Goal: Transaction & Acquisition: Purchase product/service

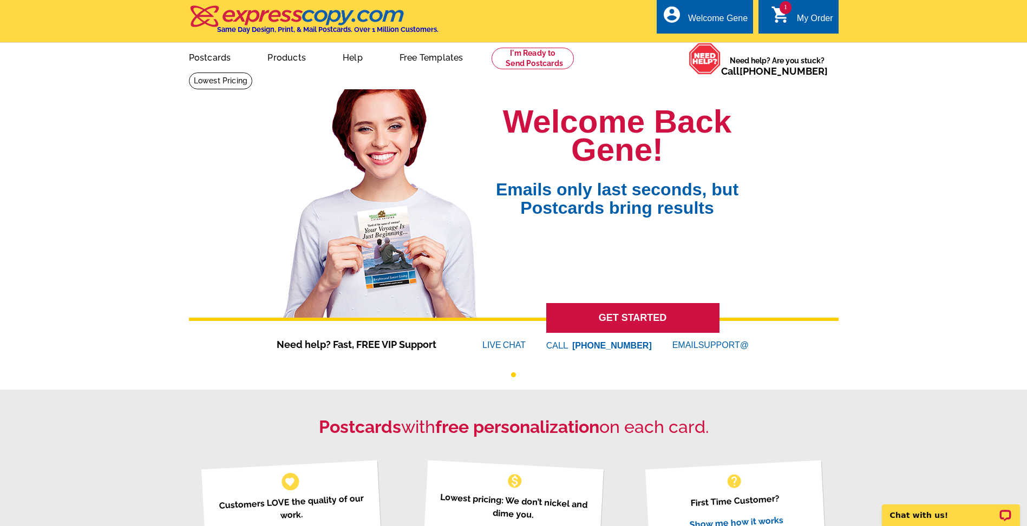
click at [800, 19] on div "My Order" at bounding box center [815, 21] width 36 height 15
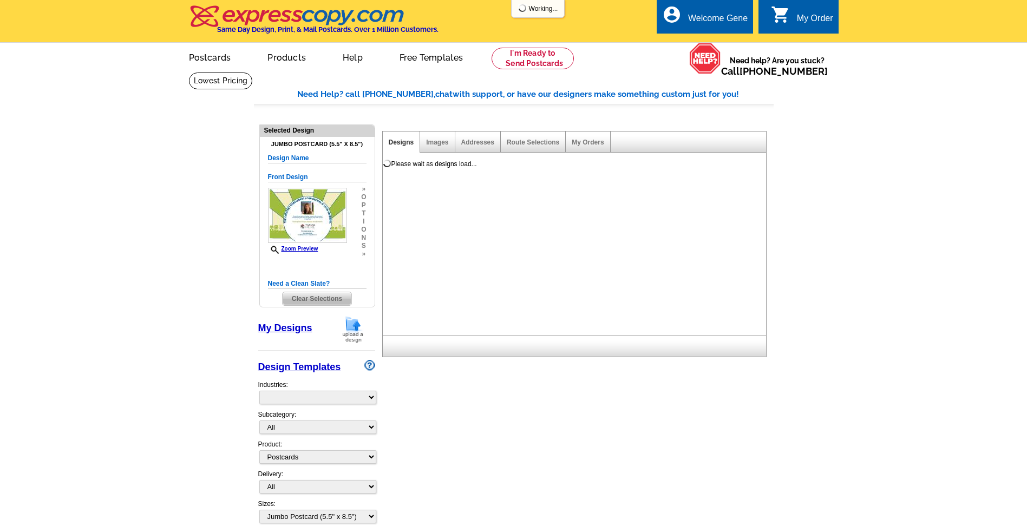
select select "1"
select select "2"
select select "back"
select select "785"
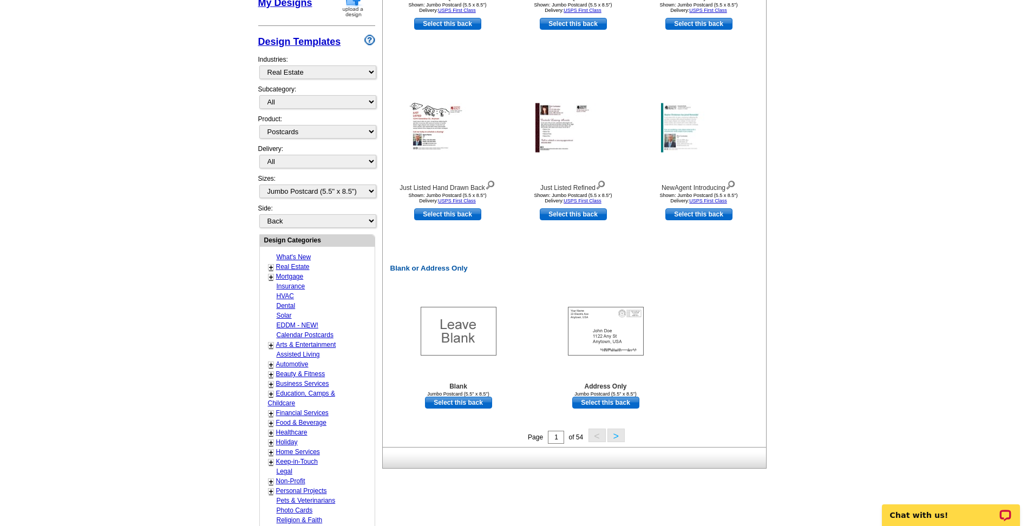
scroll to position [328, 0]
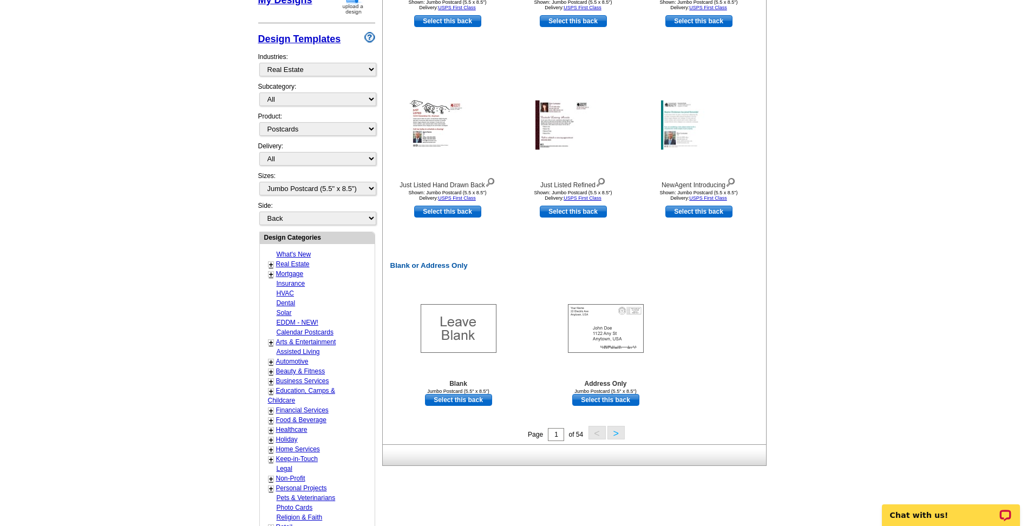
click at [295, 266] on link "Real Estate" at bounding box center [293, 264] width 34 height 8
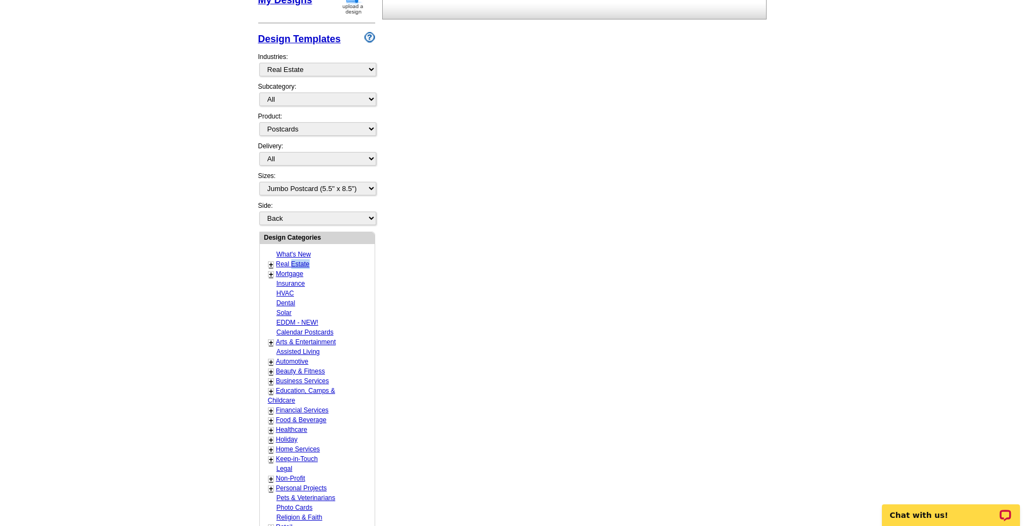
click at [295, 266] on link "Real Estate" at bounding box center [293, 264] width 34 height 8
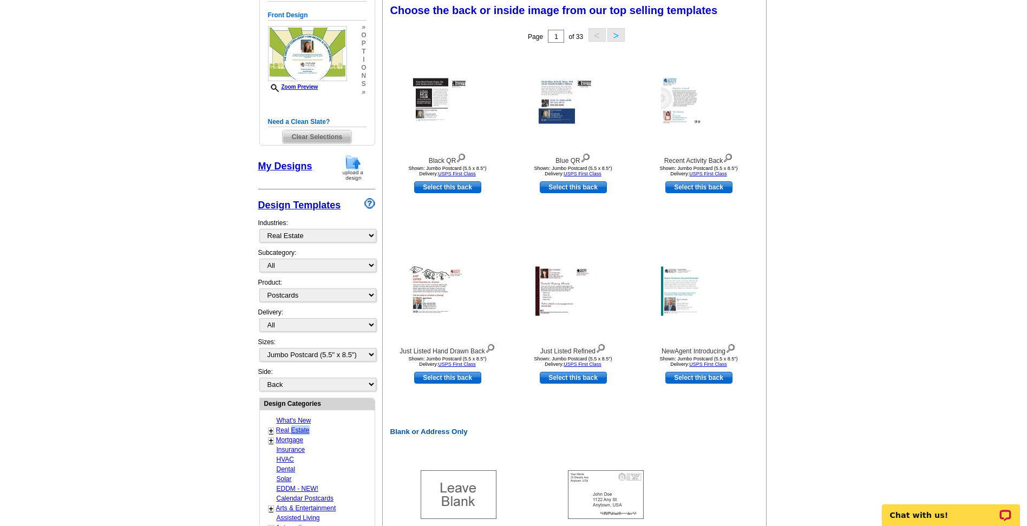
scroll to position [160, 0]
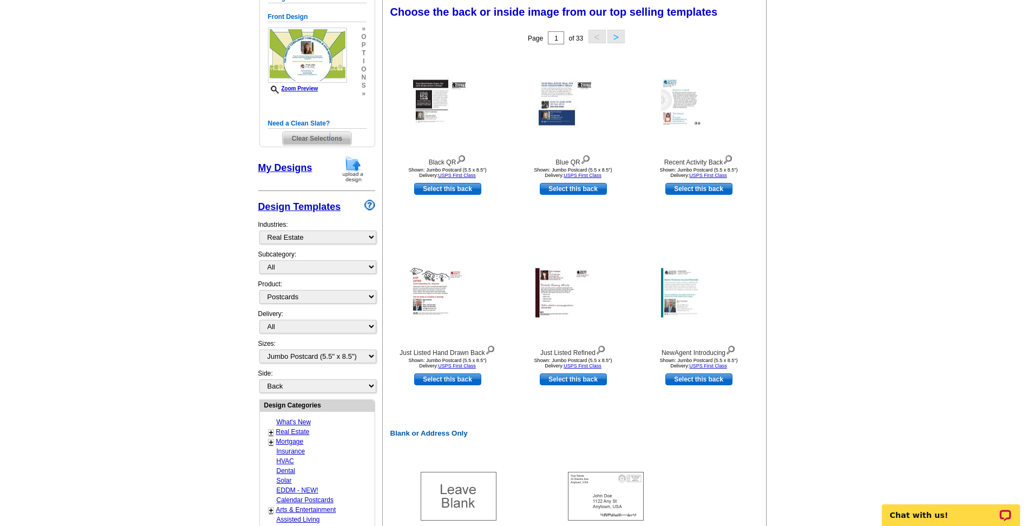
click at [331, 140] on span "Clear Selections" at bounding box center [317, 138] width 69 height 13
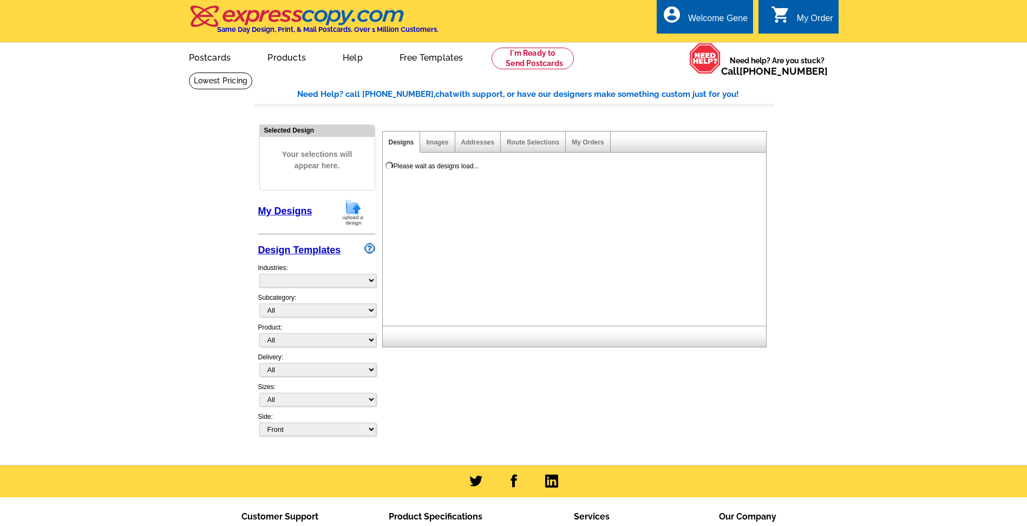
select select "785"
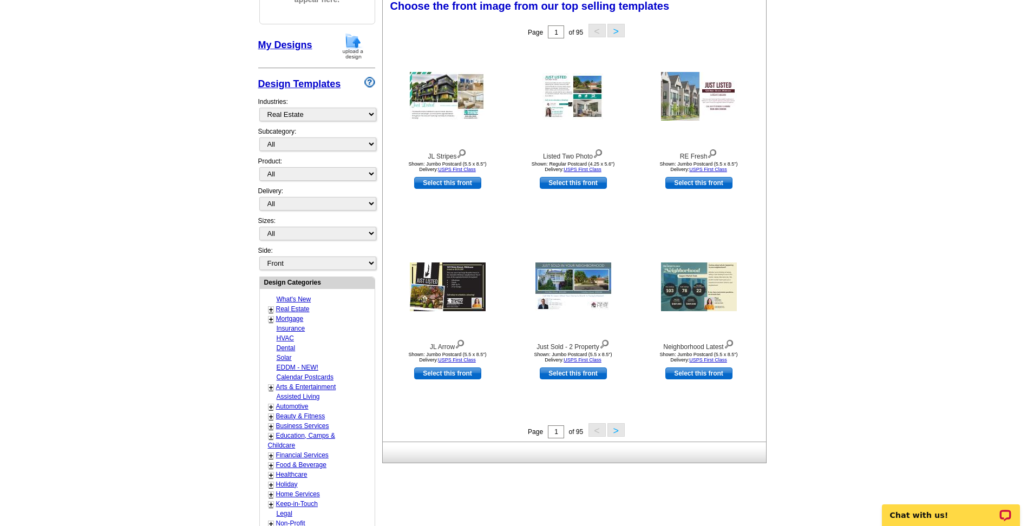
scroll to position [168, 0]
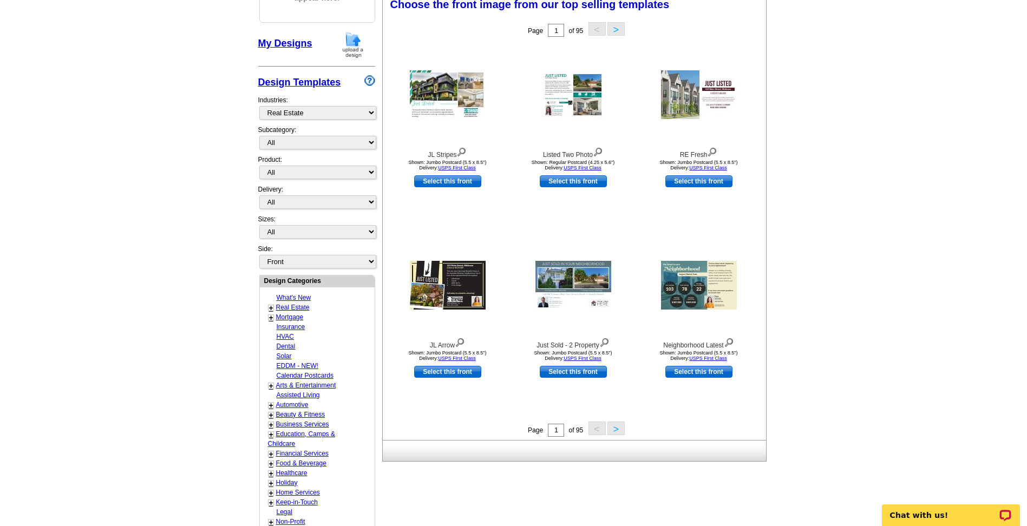
click at [1025, 269] on main "Need Help? call 800-260-5887, chat with support, or have our designers make som…" at bounding box center [513, 306] width 1027 height 805
drag, startPoint x: 1025, startPoint y: 269, endPoint x: 1025, endPoint y: 278, distance: 9.2
click at [1025, 278] on main "Need Help? call 800-260-5887, chat with support, or have our designers make som…" at bounding box center [513, 306] width 1027 height 805
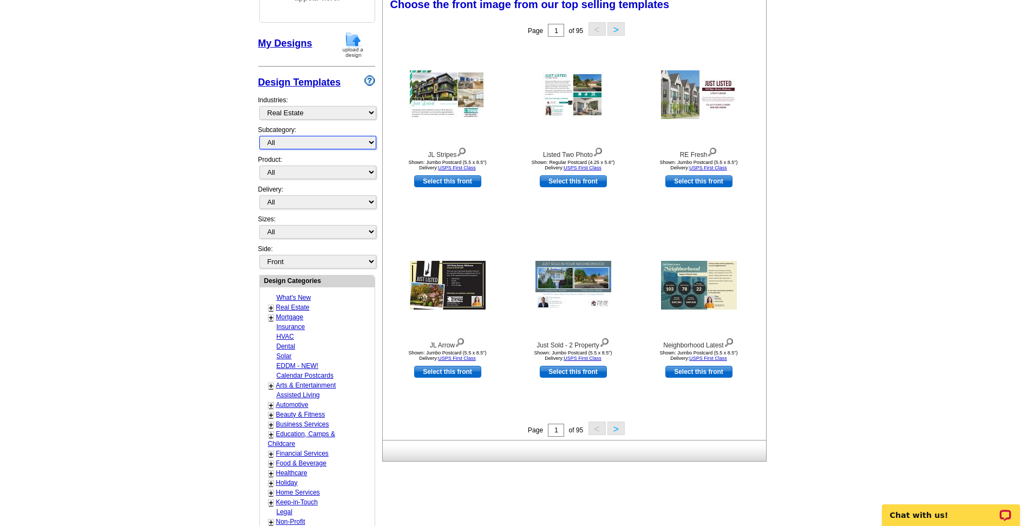
click at [372, 142] on select "All RE/MAX® Referrals Keller Williams® Berkshire Hathaway Home Services Century…" at bounding box center [317, 143] width 117 height 14
click at [370, 143] on select "All RE/MAX® Referrals Keller Williams® Berkshire Hathaway Home Services Century…" at bounding box center [317, 143] width 117 height 14
click at [371, 144] on select "All RE/MAX® Referrals Keller Williams® Berkshire Hathaway Home Services Century…" at bounding box center [317, 143] width 117 height 14
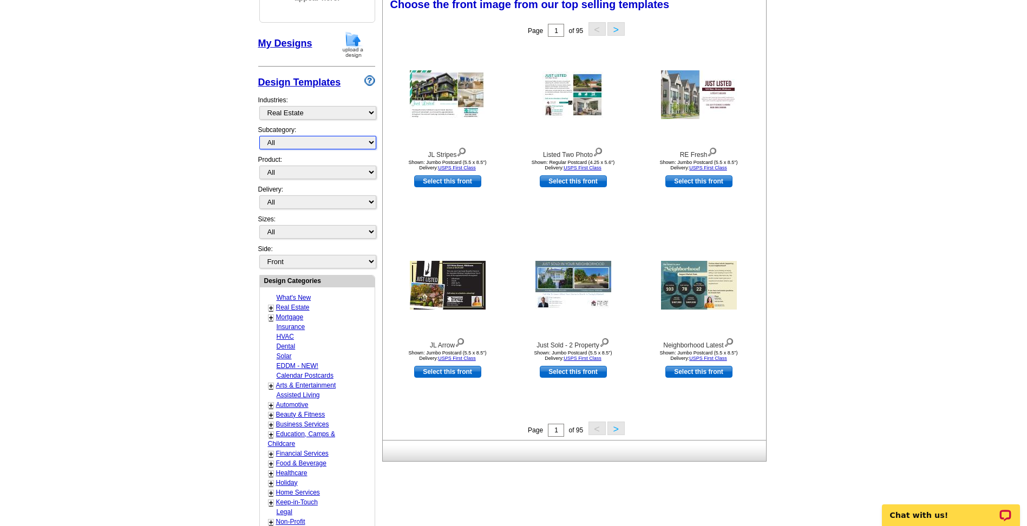
select select "1253"
click at [259, 136] on select "All RE/MAX® Referrals Keller Williams® Berkshire Hathaway Home Services Century…" at bounding box center [317, 143] width 117 height 14
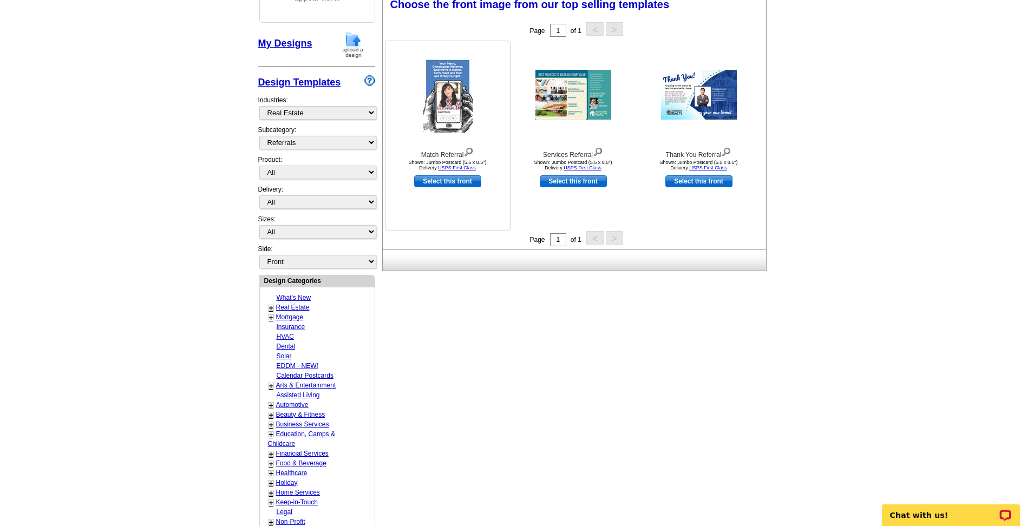
click at [472, 151] on img at bounding box center [468, 151] width 10 height 12
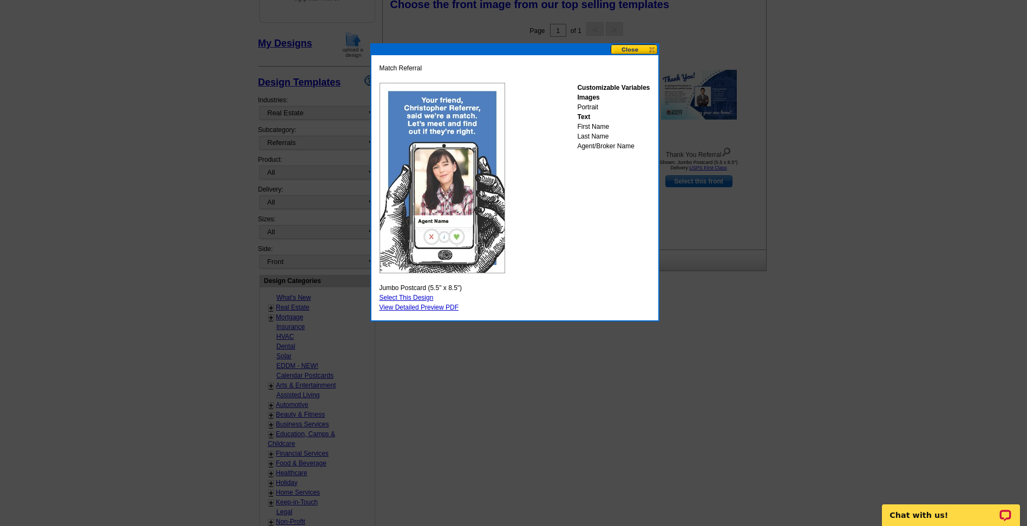
click at [631, 47] on button at bounding box center [635, 49] width 48 height 10
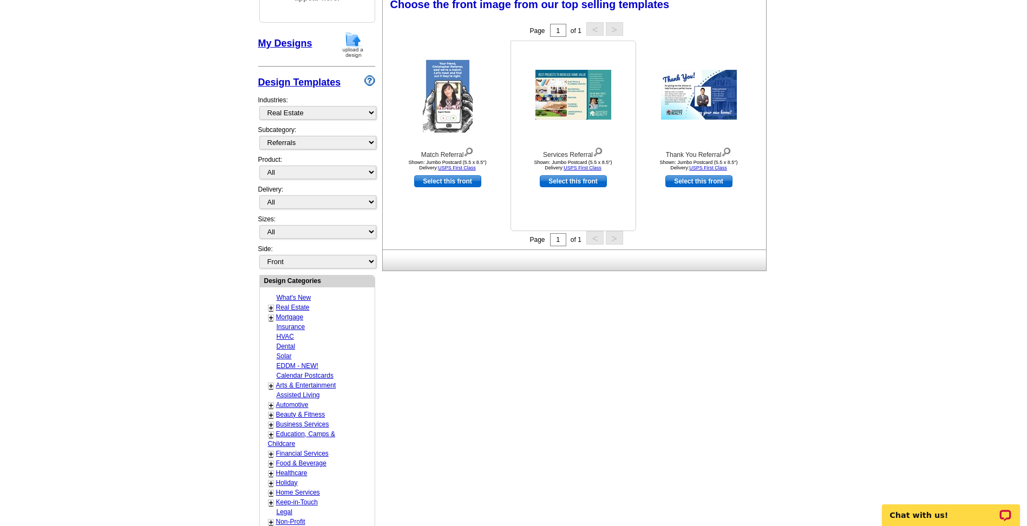
click at [597, 150] on img at bounding box center [598, 151] width 10 height 12
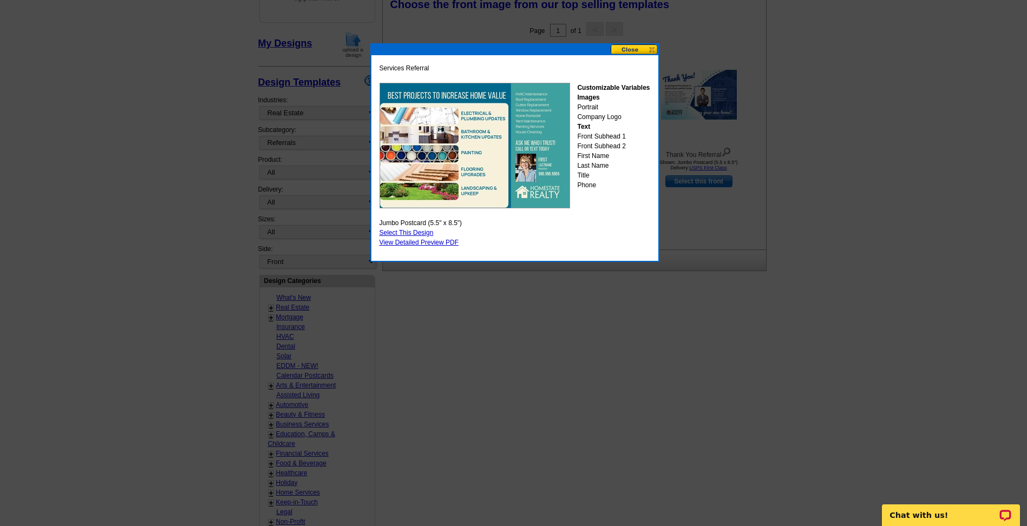
click at [651, 50] on button at bounding box center [635, 49] width 48 height 10
click at [651, 50] on div at bounding box center [698, 94] width 119 height 97
